Goal: Subscribe to service/newsletter

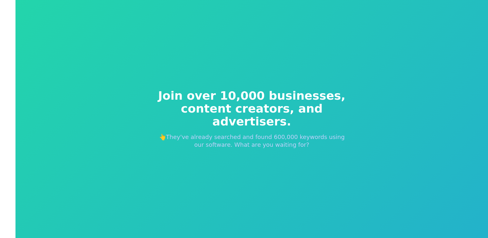
scroll to position [8, 0]
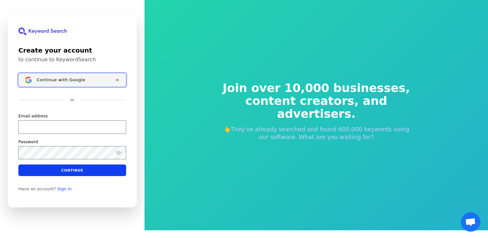
click at [50, 77] on button "Continue with Google" at bounding box center [72, 80] width 108 height 14
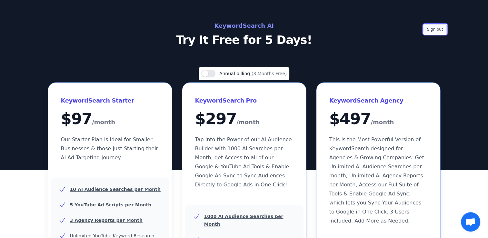
click at [435, 33] on button "Sign out" at bounding box center [434, 30] width 23 height 10
click at [239, 26] on h2 "KeywordSearch AI" at bounding box center [244, 26] width 289 height 10
click at [229, 37] on p "Try It Free for 5 Days!" at bounding box center [244, 40] width 289 height 13
click at [210, 73] on button "Use setting" at bounding box center [208, 74] width 14 height 8
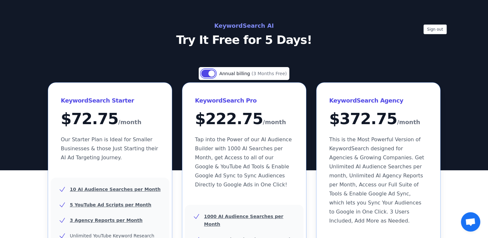
click at [210, 73] on button "Use setting" at bounding box center [208, 74] width 14 height 8
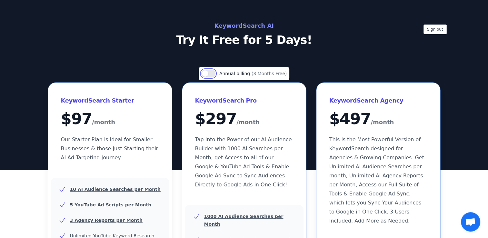
click at [210, 73] on button "Use setting" at bounding box center [208, 74] width 14 height 8
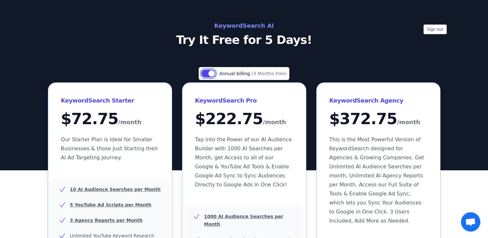
click at [210, 73] on button "Use setting" at bounding box center [208, 74] width 14 height 8
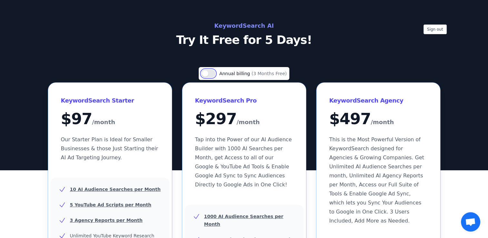
click at [210, 73] on button "Use setting" at bounding box center [208, 74] width 14 height 8
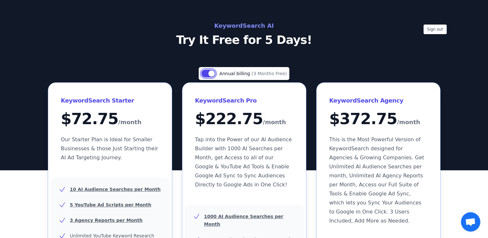
click at [210, 73] on button "Use setting" at bounding box center [208, 74] width 14 height 8
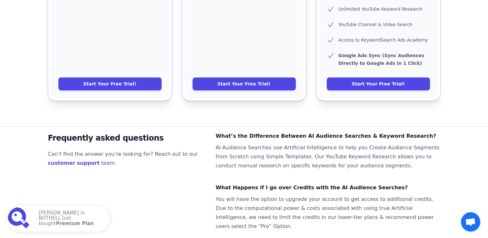
scroll to position [440, 0]
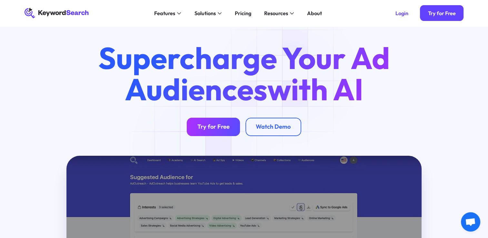
scroll to position [9, 0]
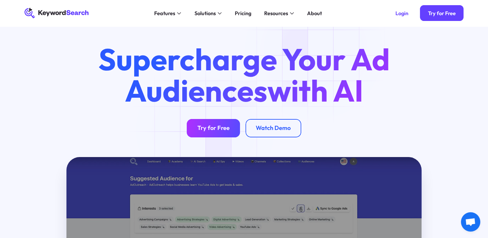
click at [207, 131] on div "Try for Free" at bounding box center [213, 127] width 32 height 7
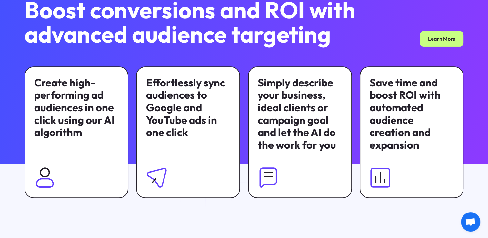
scroll to position [450, 0]
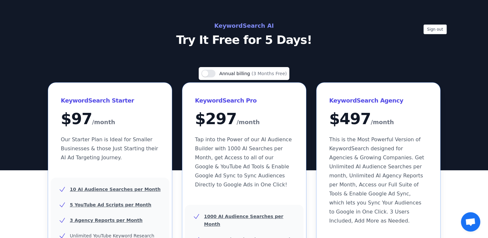
click at [229, 37] on p "Try It Free for 5 Days!" at bounding box center [244, 40] width 289 height 13
